Goal: Task Accomplishment & Management: Use online tool/utility

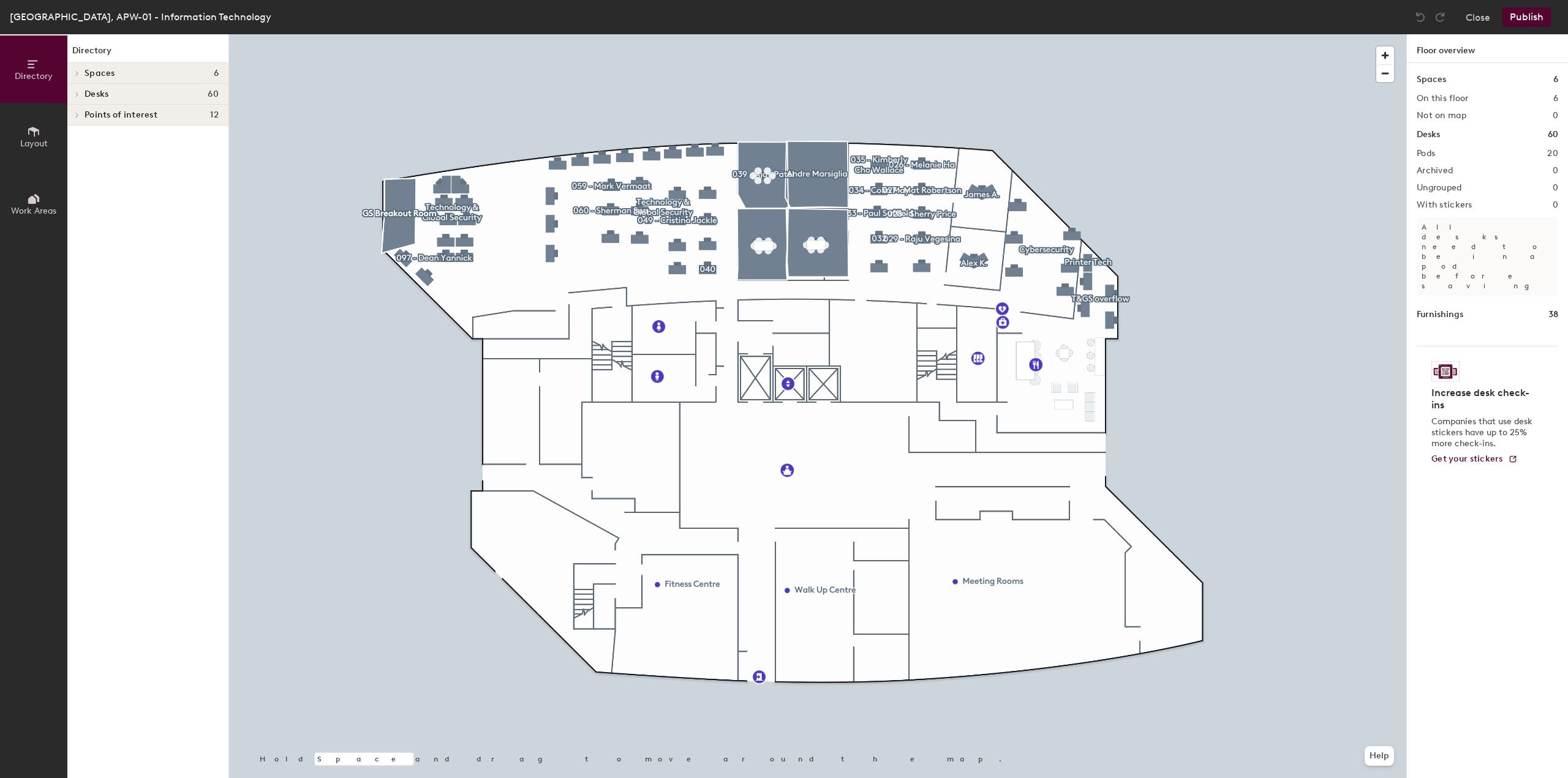
click at [77, 92] on icon at bounding box center [77, 94] width 5 height 6
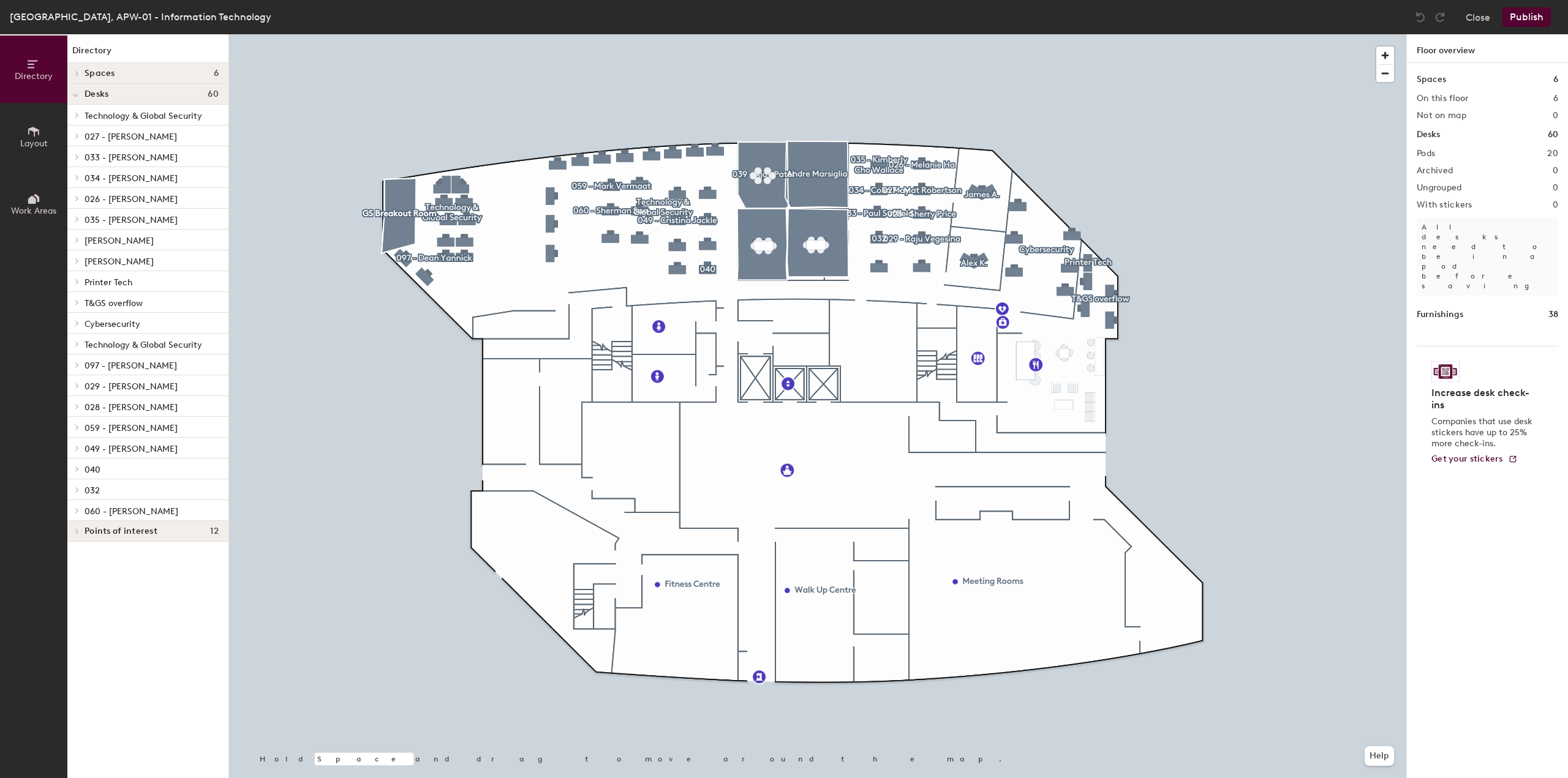
click at [78, 115] on icon at bounding box center [77, 115] width 3 height 5
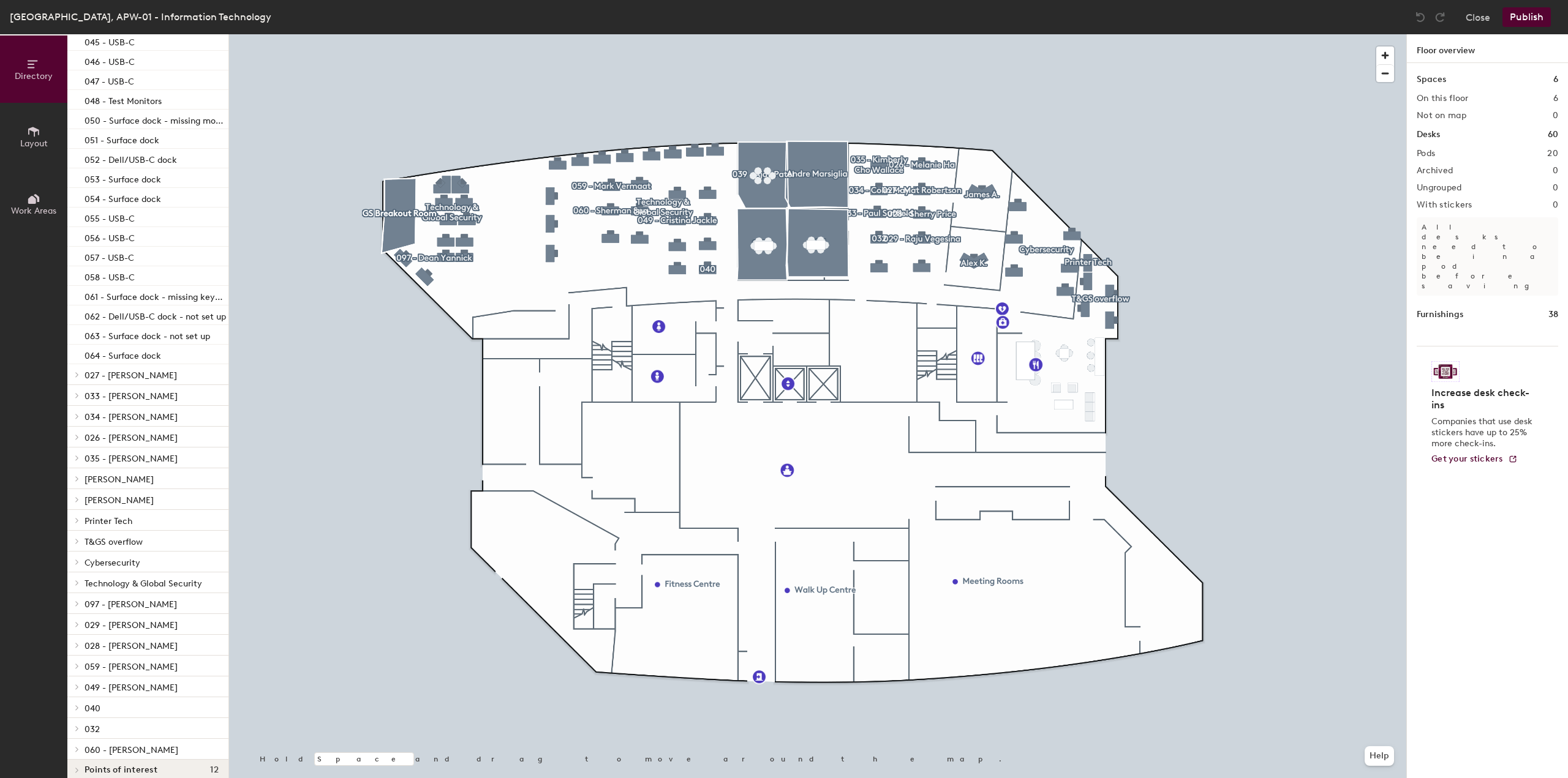
scroll to position [224, 0]
click at [77, 569] on icon at bounding box center [77, 571] width 3 height 5
click at [119, 593] on div "090" at bounding box center [148, 591] width 161 height 19
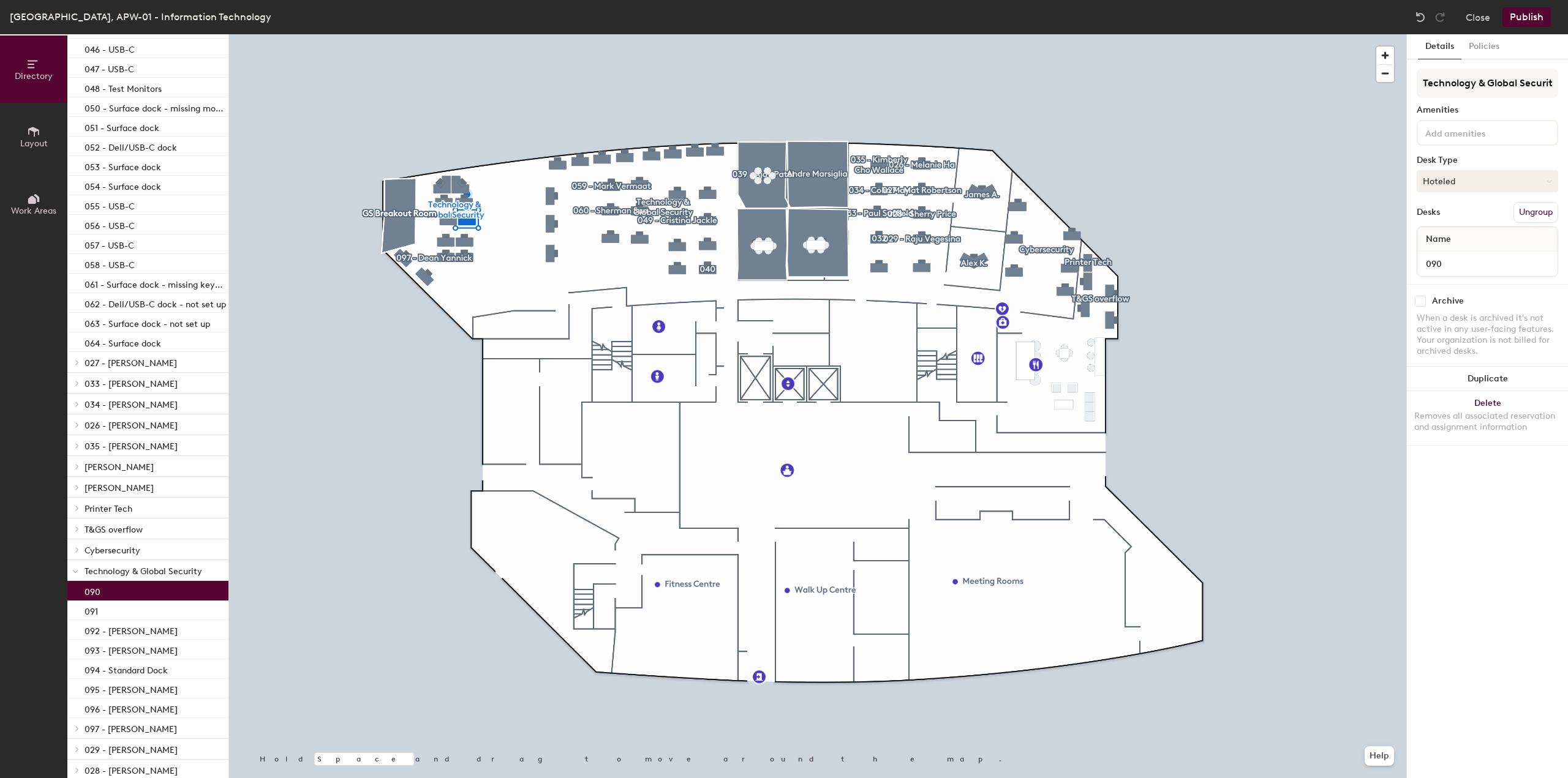
click at [1474, 185] on button "Hoteled" at bounding box center [1487, 181] width 141 height 22
click at [1455, 218] on div "Assigned" at bounding box center [1478, 219] width 123 height 19
click at [1425, 82] on input "Technology & Global Security" at bounding box center [1487, 83] width 141 height 30
drag, startPoint x: 1420, startPoint y: 82, endPoint x: 1567, endPoint y: 58, distance: 148.9
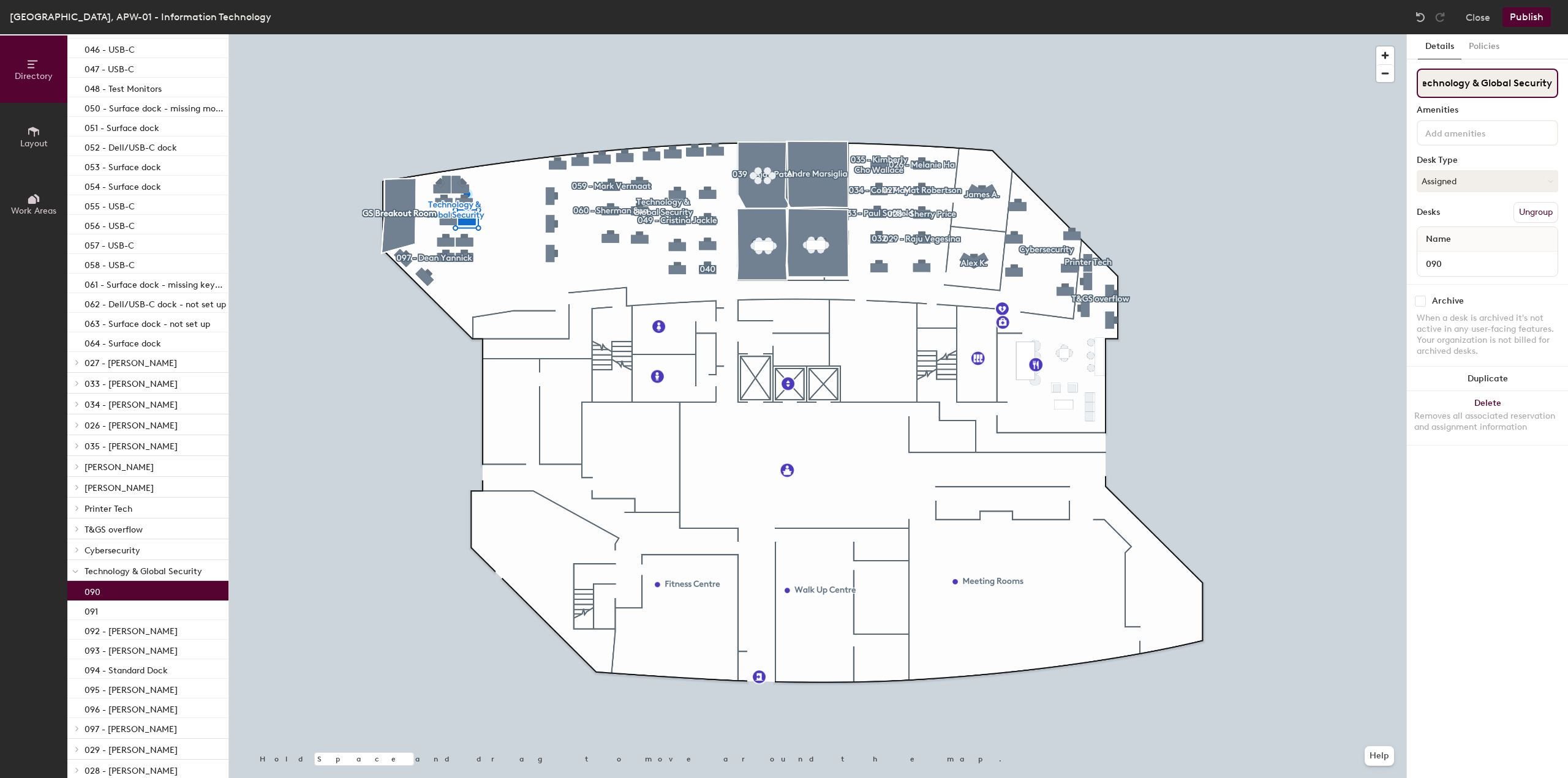
click at [1567, 58] on div "Details Policies Technology & Global Security Amenities Desk Type Assigned Desk…" at bounding box center [1487, 407] width 161 height 744
type input "090 - [PERSON_NAME]"
click at [1458, 267] on input "090" at bounding box center [1487, 264] width 135 height 17
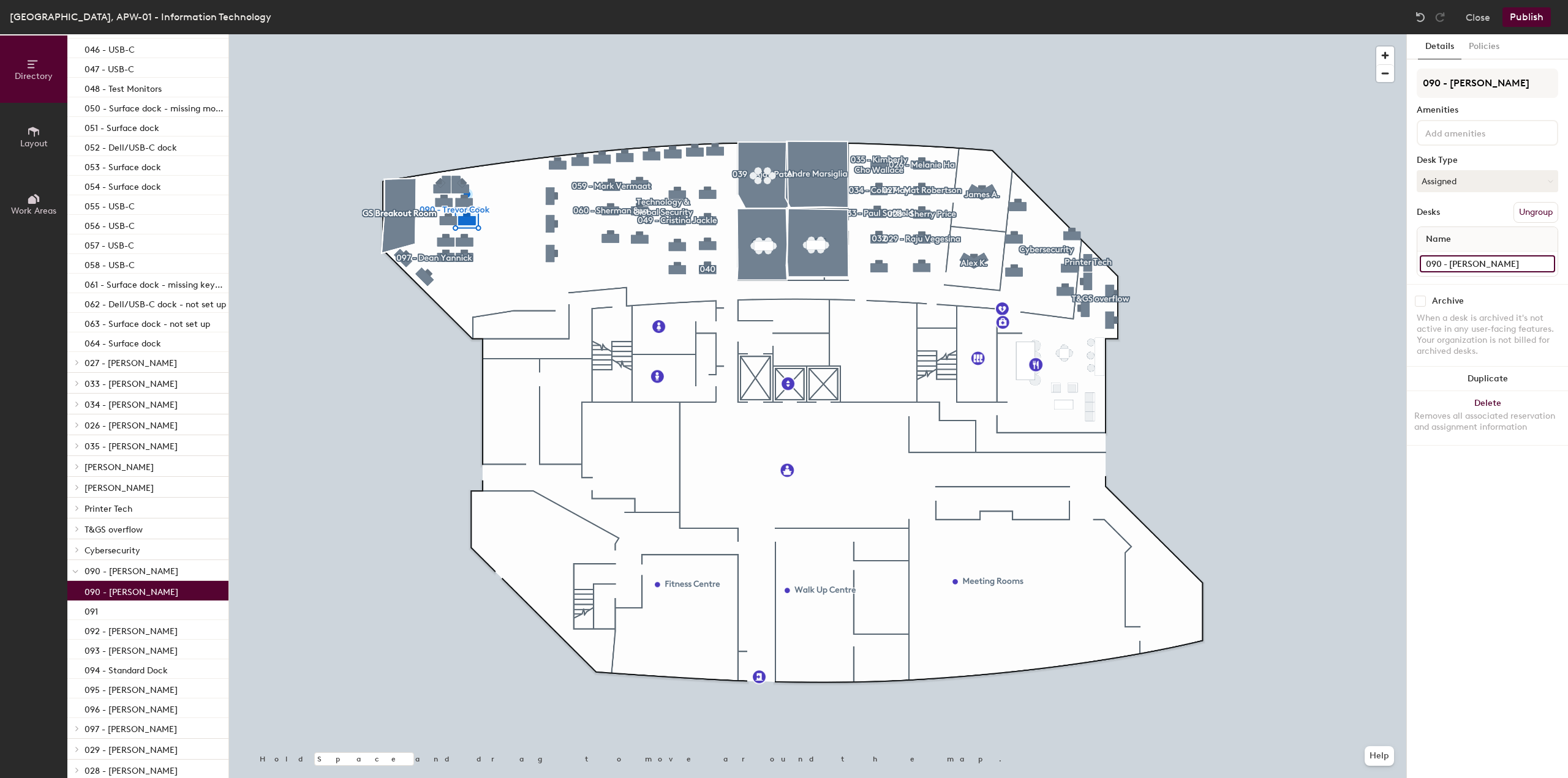
type input "090 - [PERSON_NAME]"
click at [1536, 19] on button "Publish" at bounding box center [1527, 17] width 48 height 19
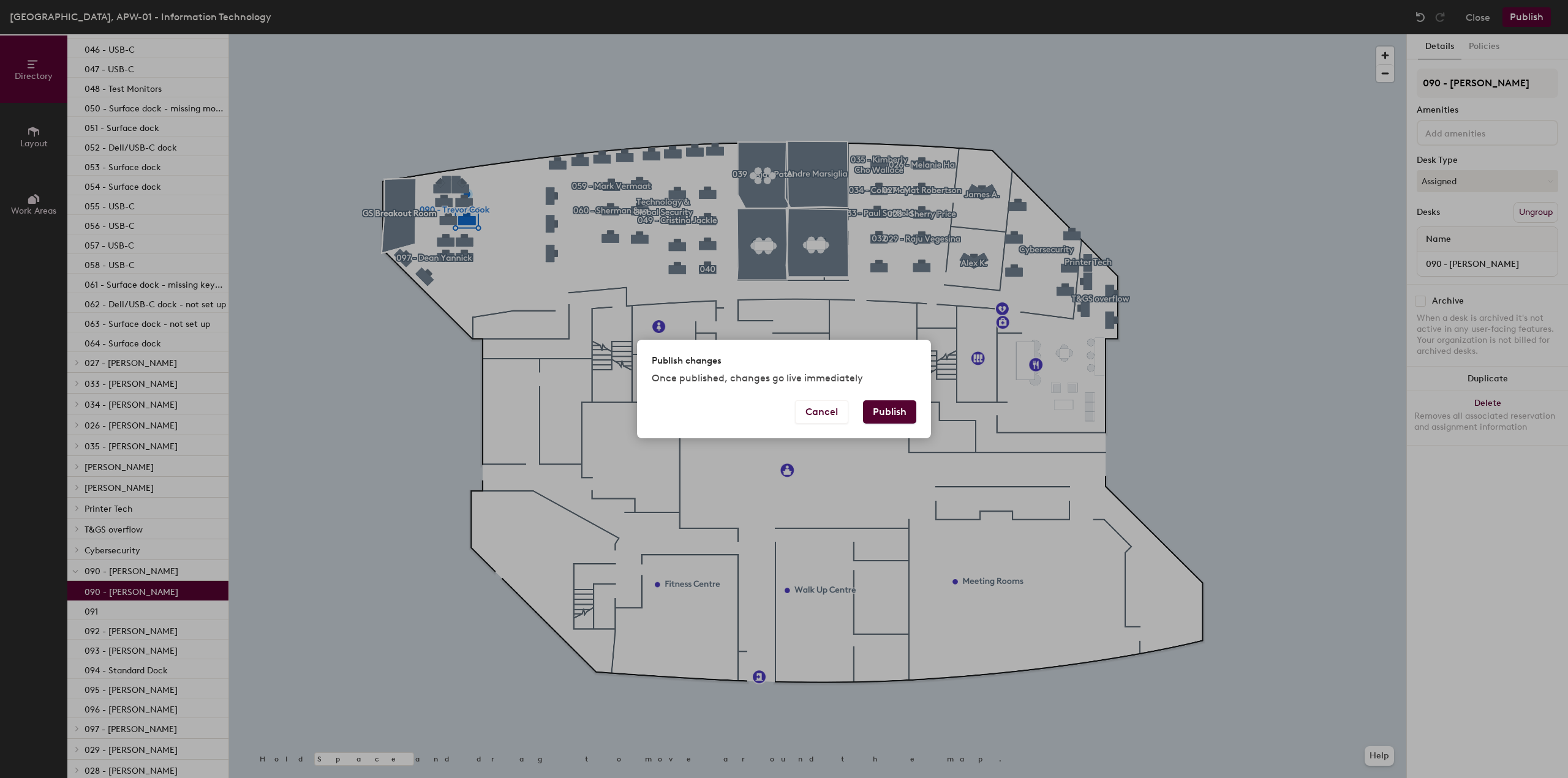
click at [889, 417] on button "Publish" at bounding box center [889, 412] width 53 height 23
